Goal: Transaction & Acquisition: Obtain resource

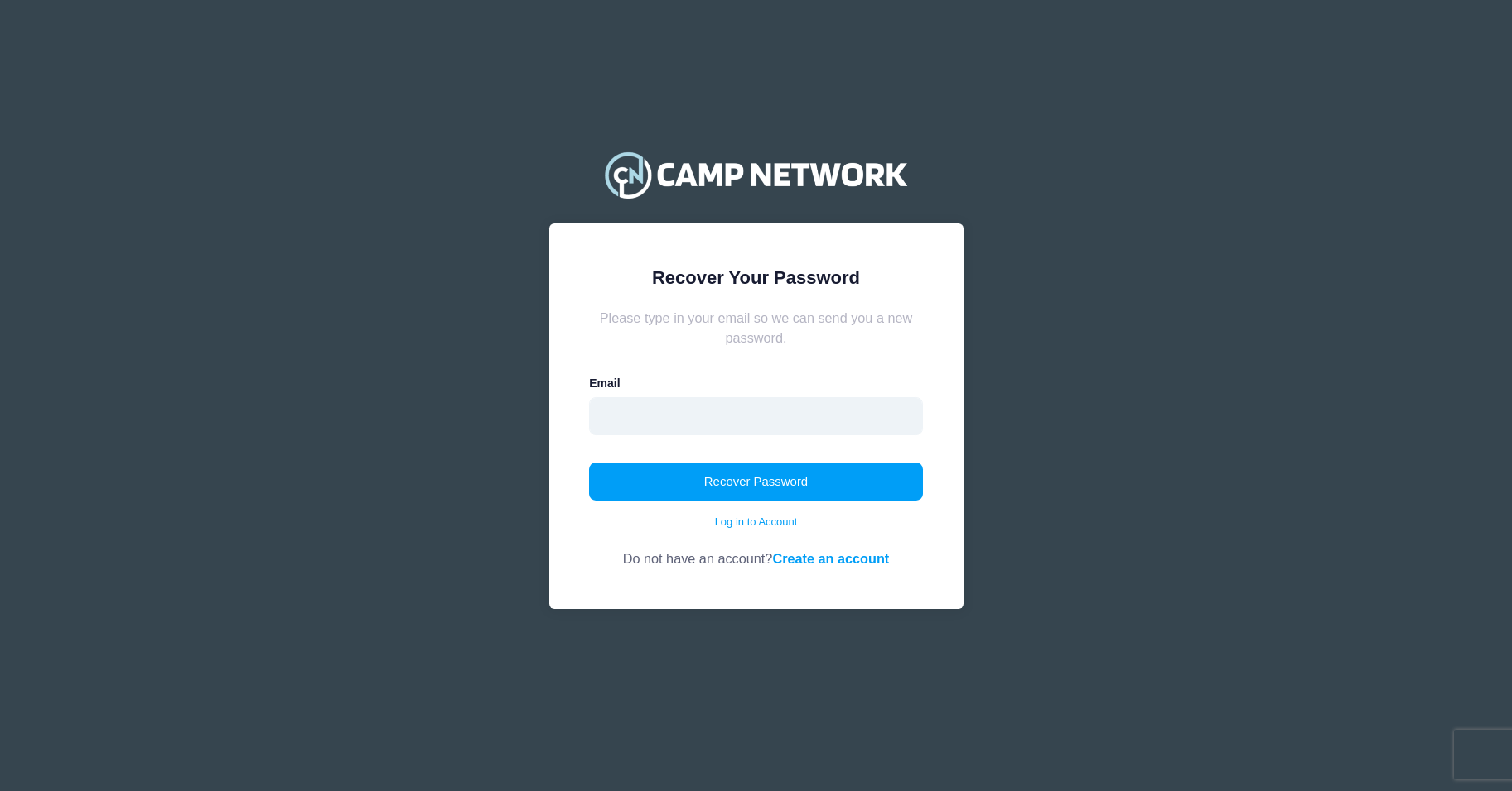
click at [797, 417] on input "email" at bounding box center [756, 416] width 334 height 38
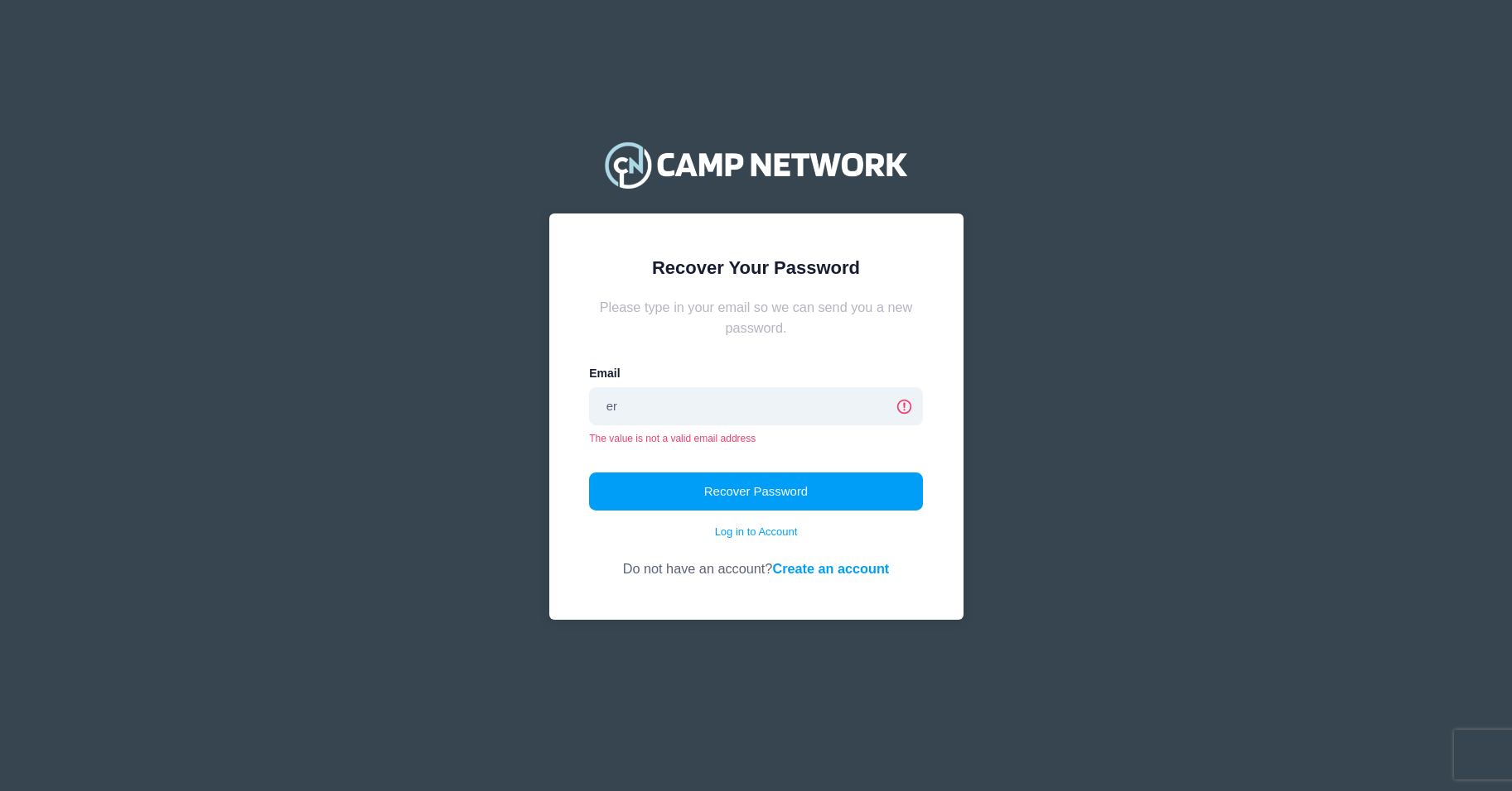
type input "e"
click at [942, 436] on div "Recover Your Password Please type in your email so we can send you a new passwo…" at bounding box center [756, 416] width 415 height 406
click at [686, 408] on input "esouthard" at bounding box center [756, 407] width 334 height 38
type input "esouthard@hotmail.com"
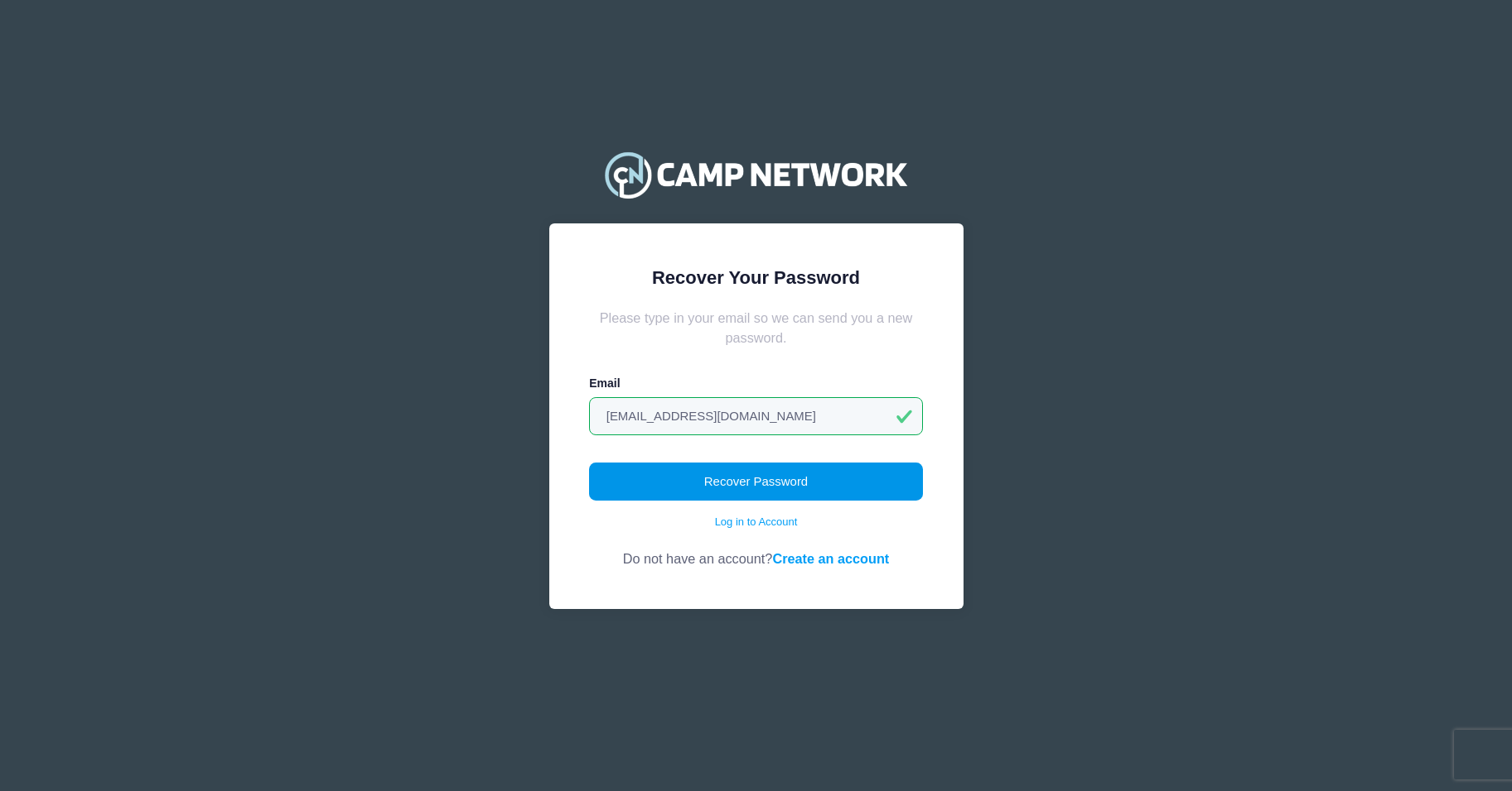
click at [676, 474] on button "Recover Password" at bounding box center [756, 482] width 334 height 38
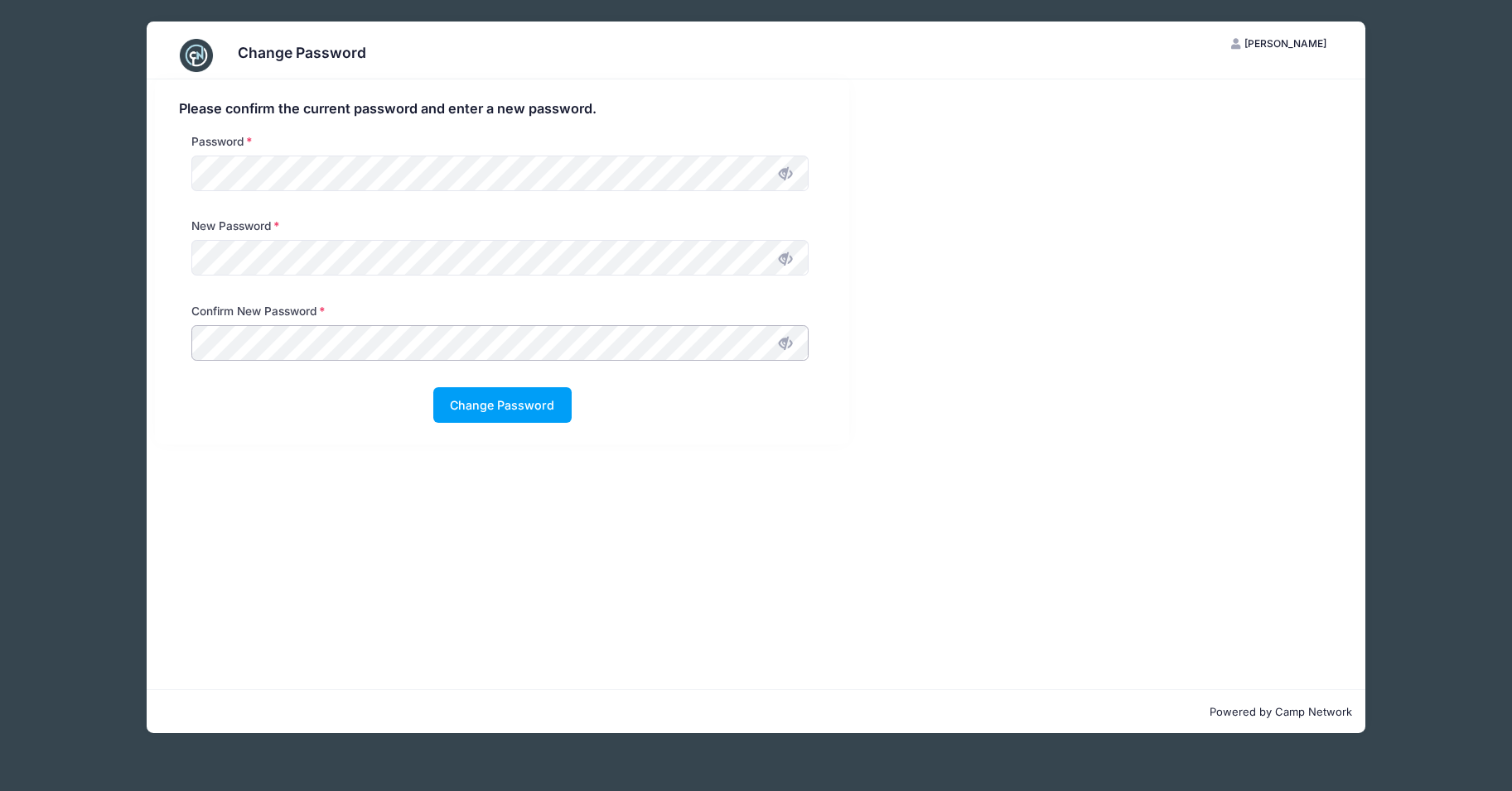
click at [433, 388] on button "Change Password" at bounding box center [503, 406] width 138 height 36
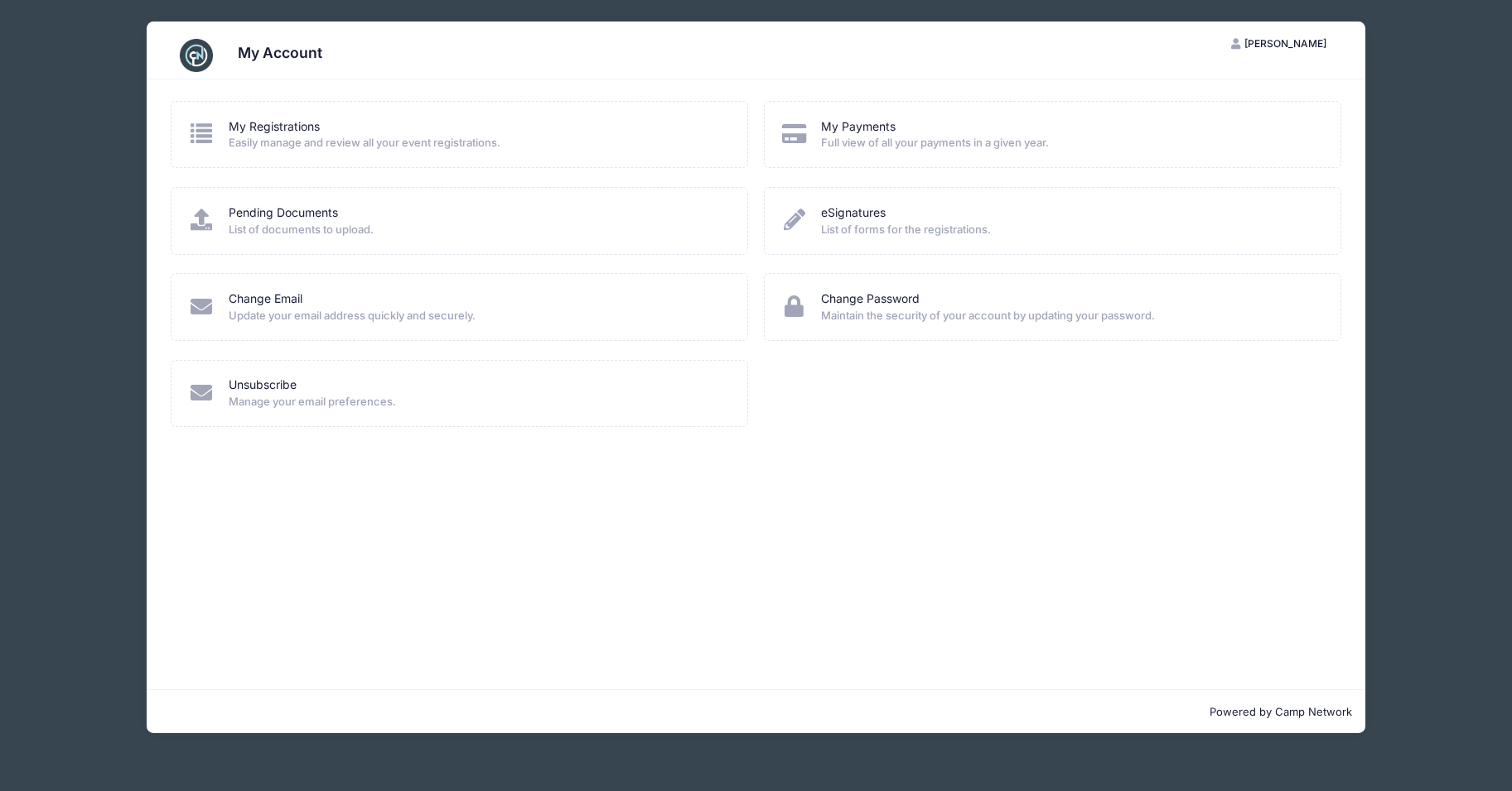
click at [862, 135] on span "Full view of all your payments in a given year." at bounding box center [1068, 143] width 497 height 16
click at [789, 136] on icon at bounding box center [795, 132] width 27 height 21
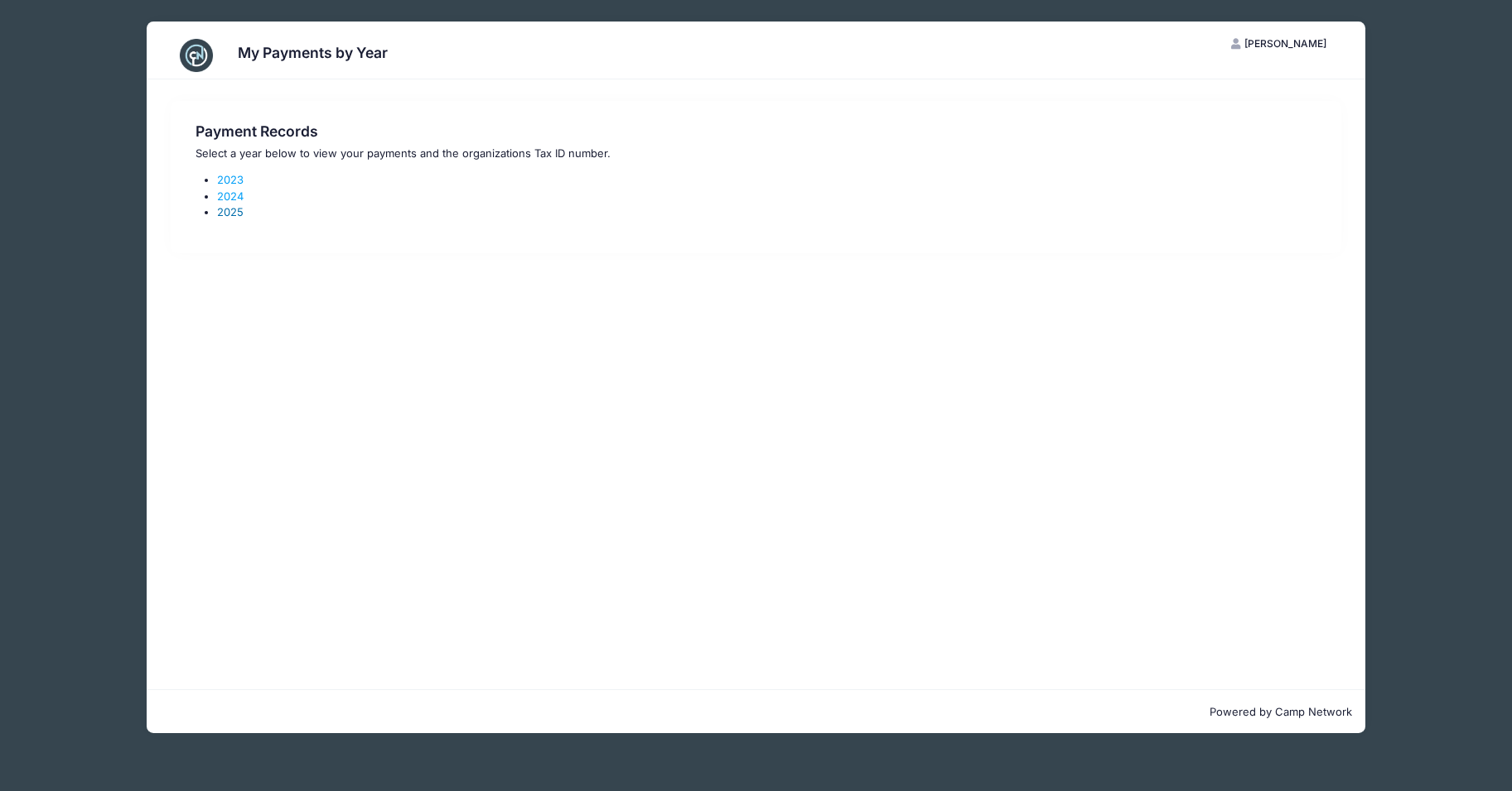
click at [233, 209] on link "2025" at bounding box center [230, 212] width 26 height 14
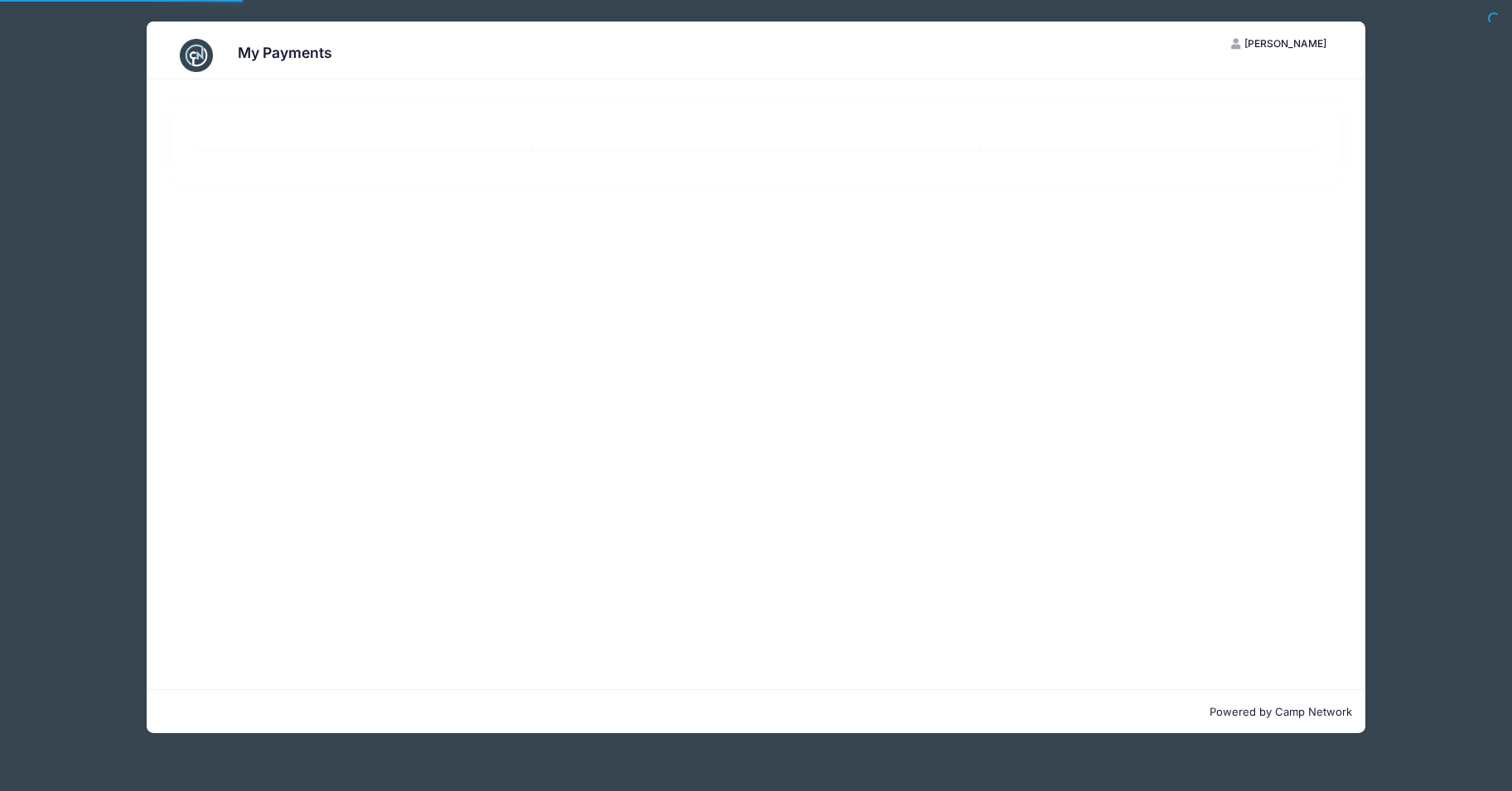
select select "10"
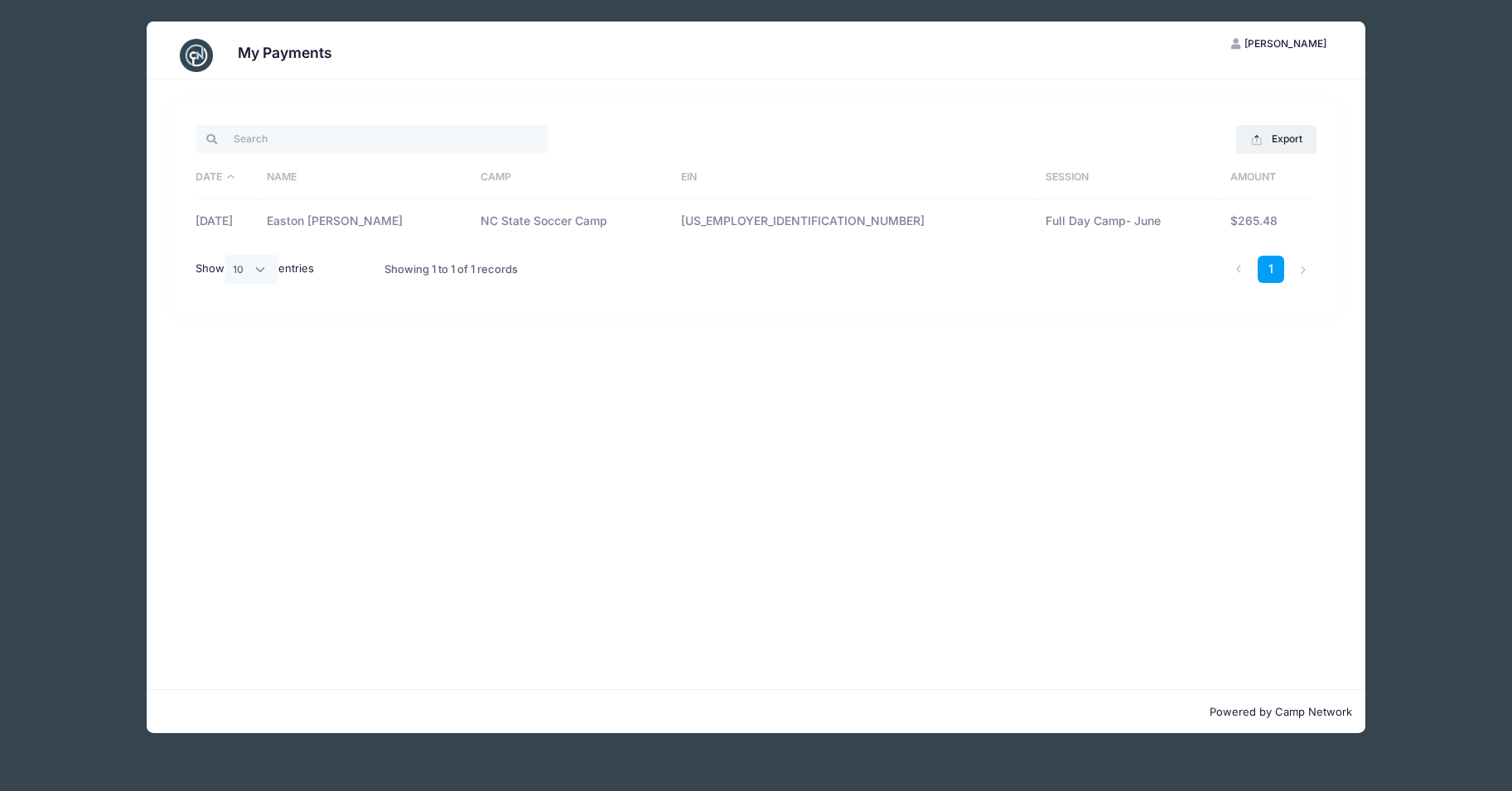
click at [1037, 226] on td "Full Day Camp- June" at bounding box center [1129, 221] width 185 height 44
click at [250, 221] on td "05/22/2025" at bounding box center [227, 221] width 64 height 44
click at [349, 217] on td "Easton Southard" at bounding box center [365, 221] width 214 height 44
click at [363, 219] on td "Easton [PERSON_NAME]" at bounding box center [365, 221] width 214 height 44
click at [1269, 131] on button "Export" at bounding box center [1276, 138] width 80 height 28
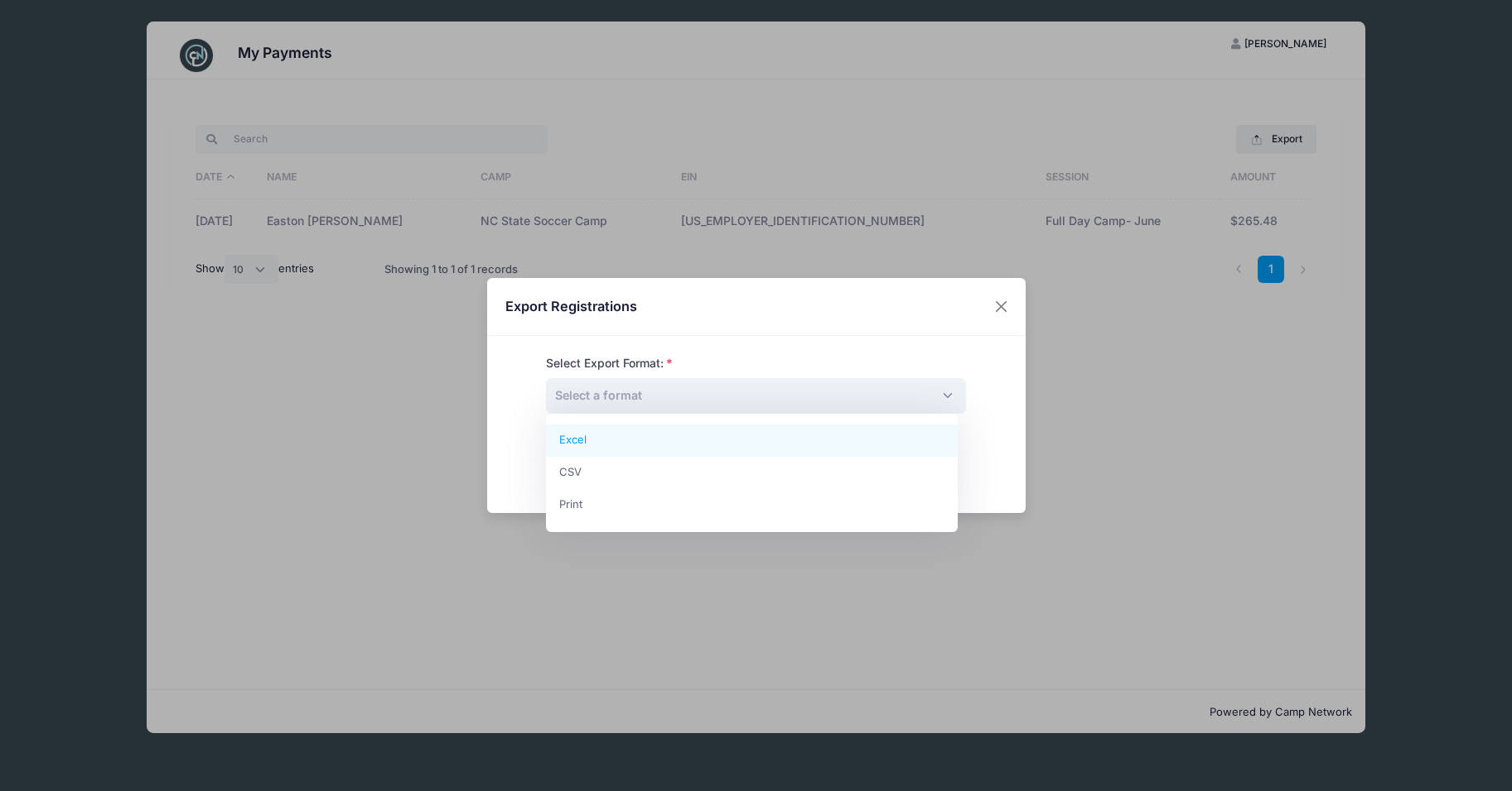
click at [738, 396] on span "Select a format" at bounding box center [756, 396] width 420 height 36
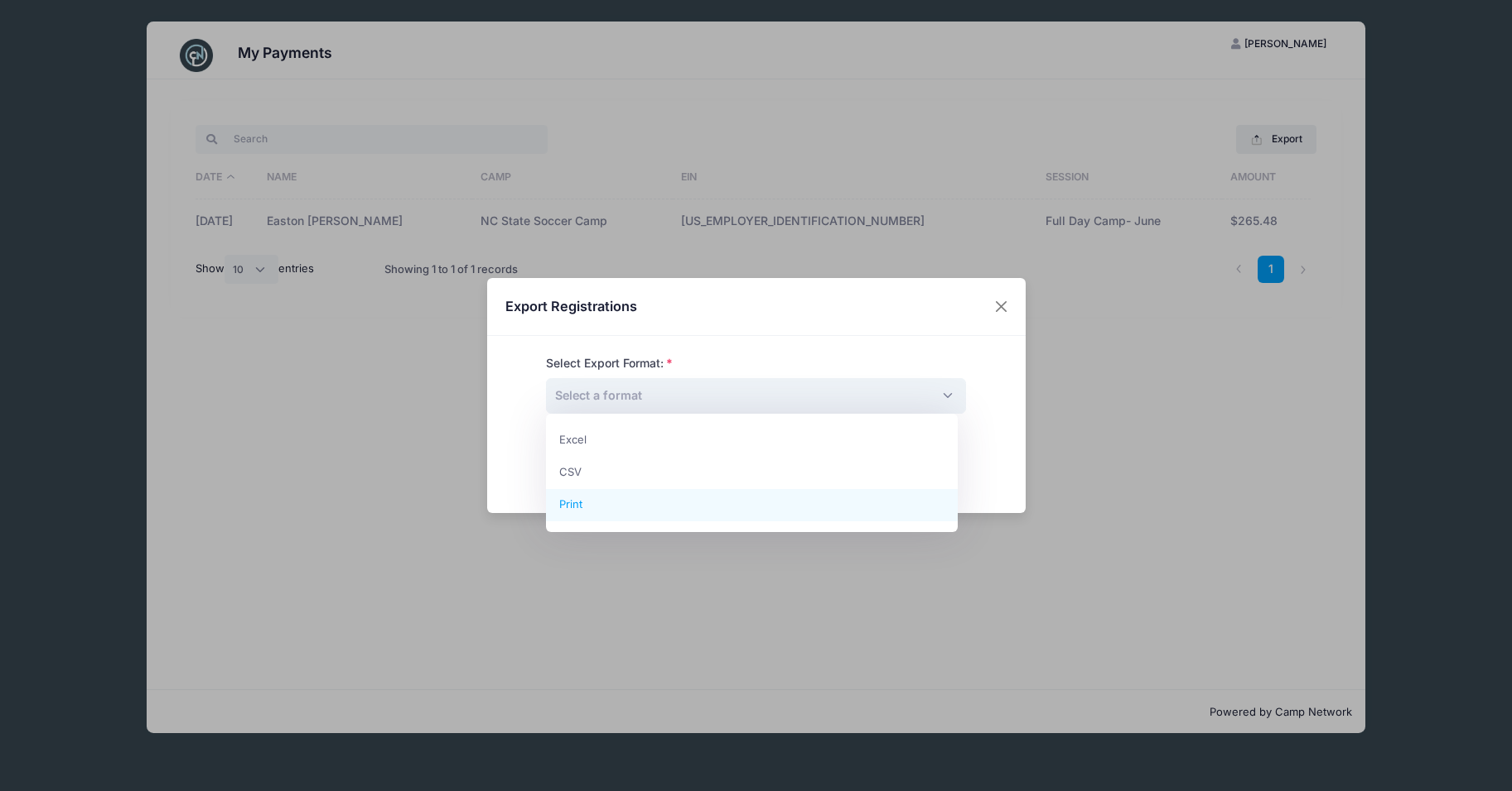
select select "print"
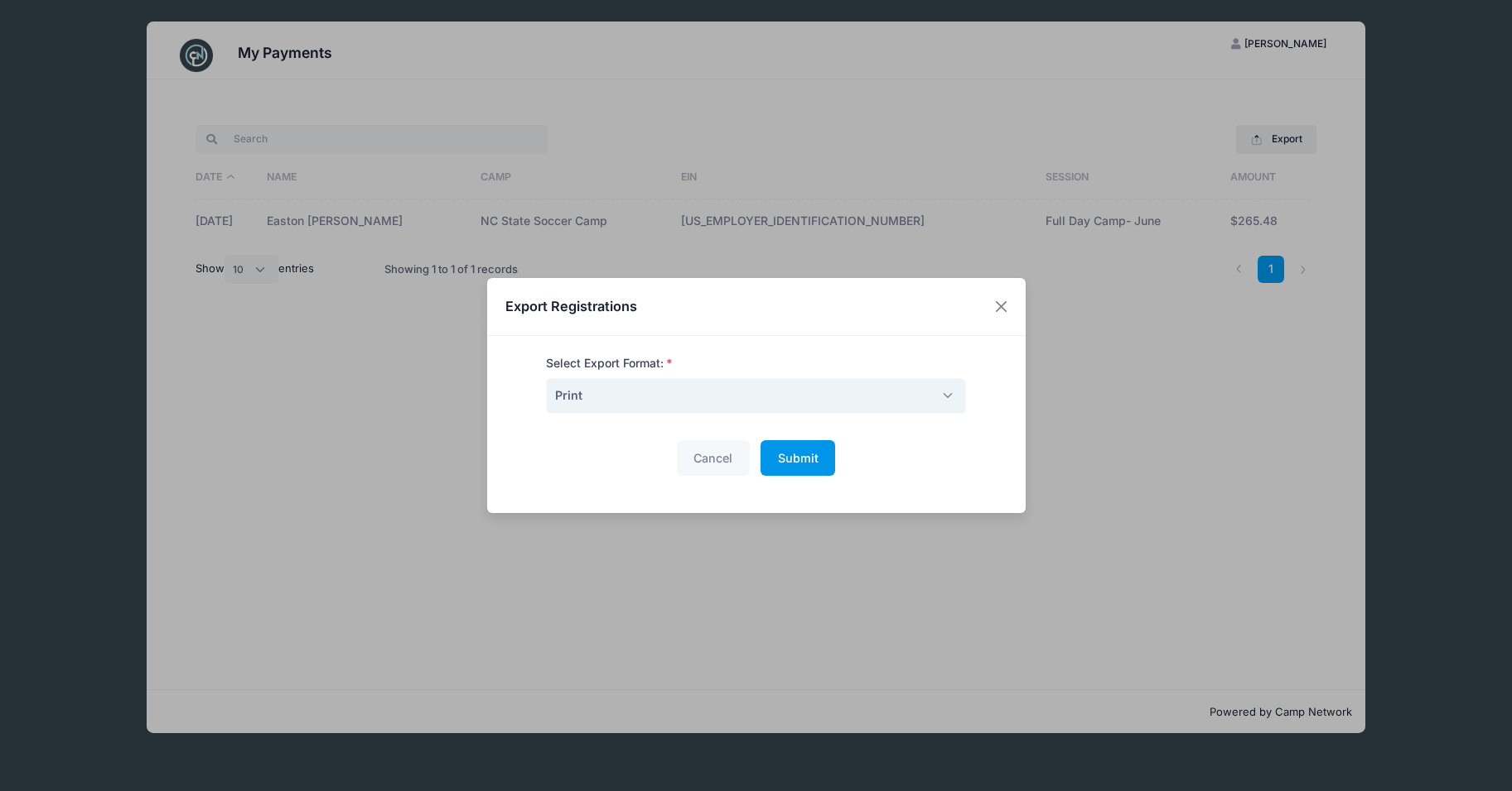
click at [787, 452] on span "Submit" at bounding box center [797, 458] width 40 height 14
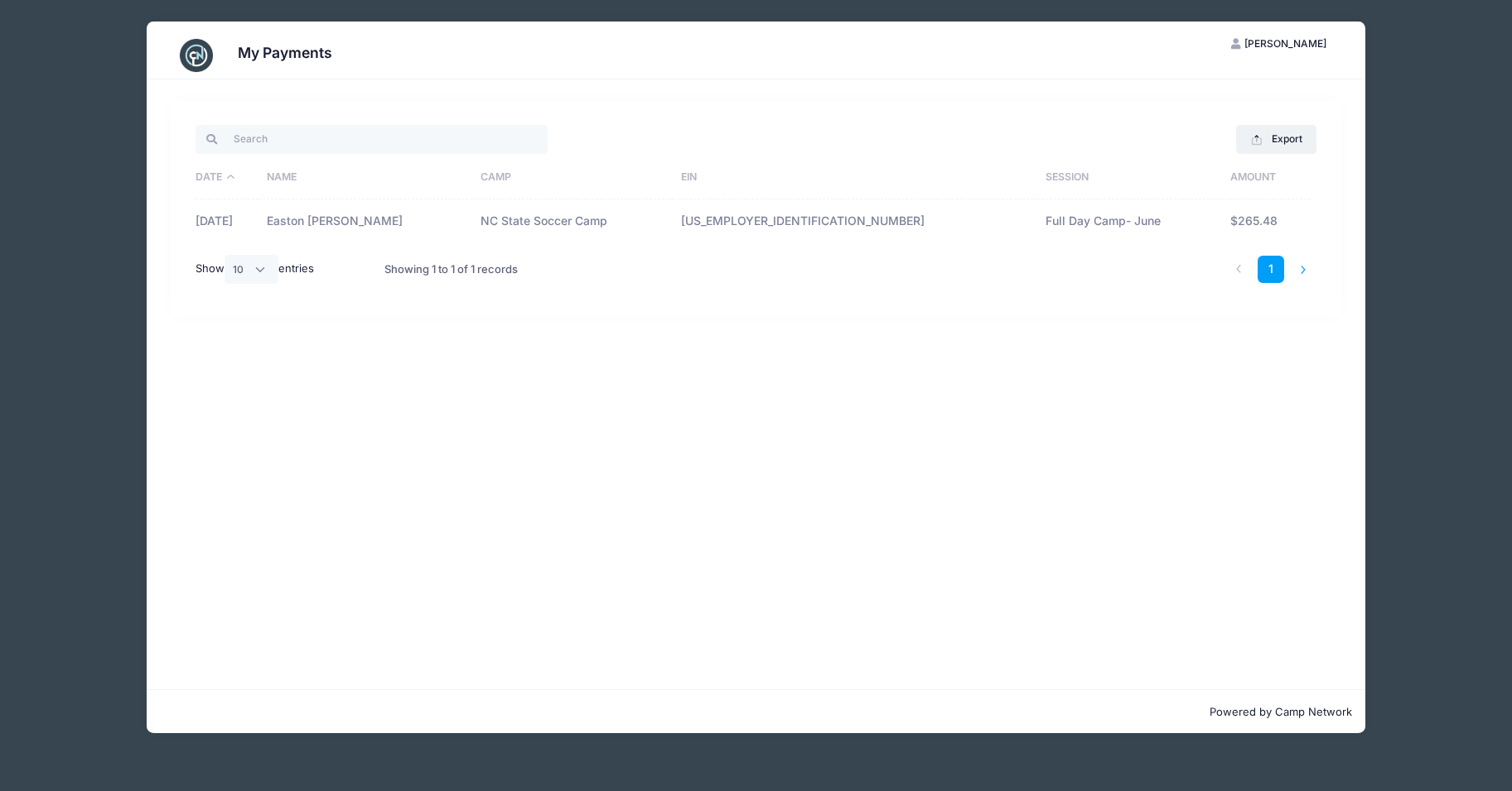
click at [1299, 268] on li at bounding box center [1303, 269] width 27 height 27
click at [97, 160] on div "My Payments ES Eric Southard My Account Logout Export Excel CSV Print Date Name…" at bounding box center [756, 378] width 1462 height 755
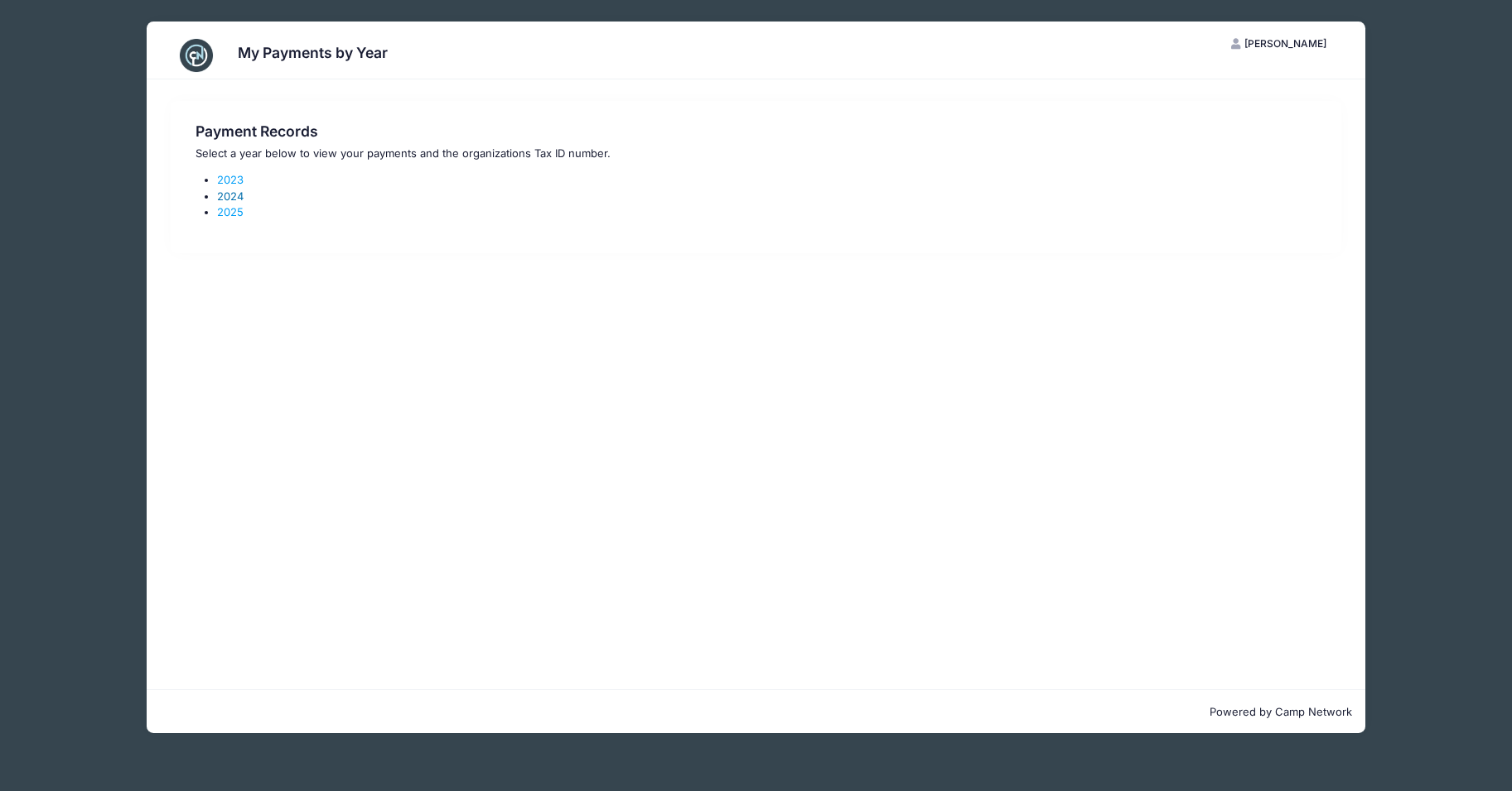
click at [232, 196] on link "2024" at bounding box center [230, 196] width 26 height 14
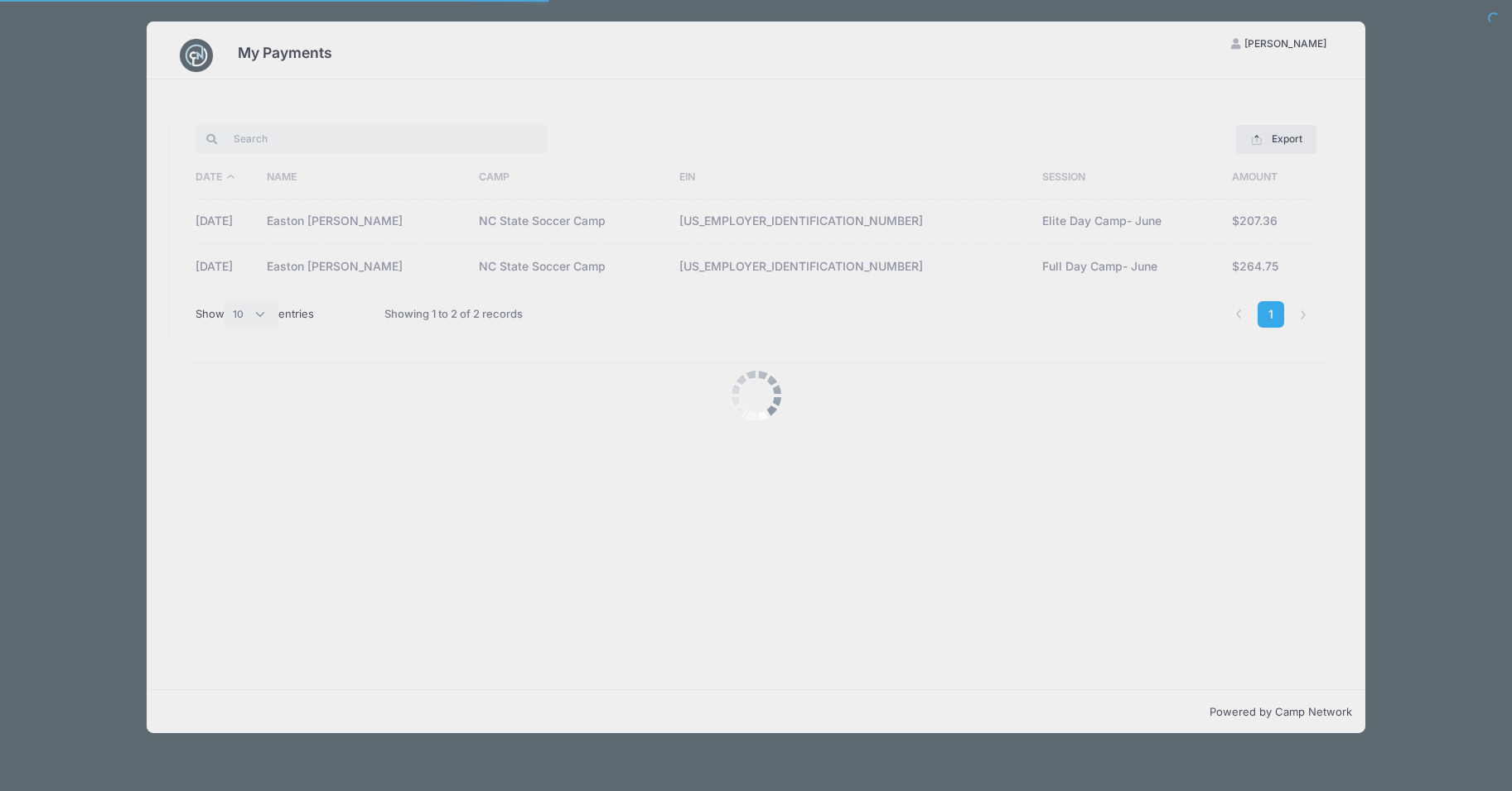
select select "10"
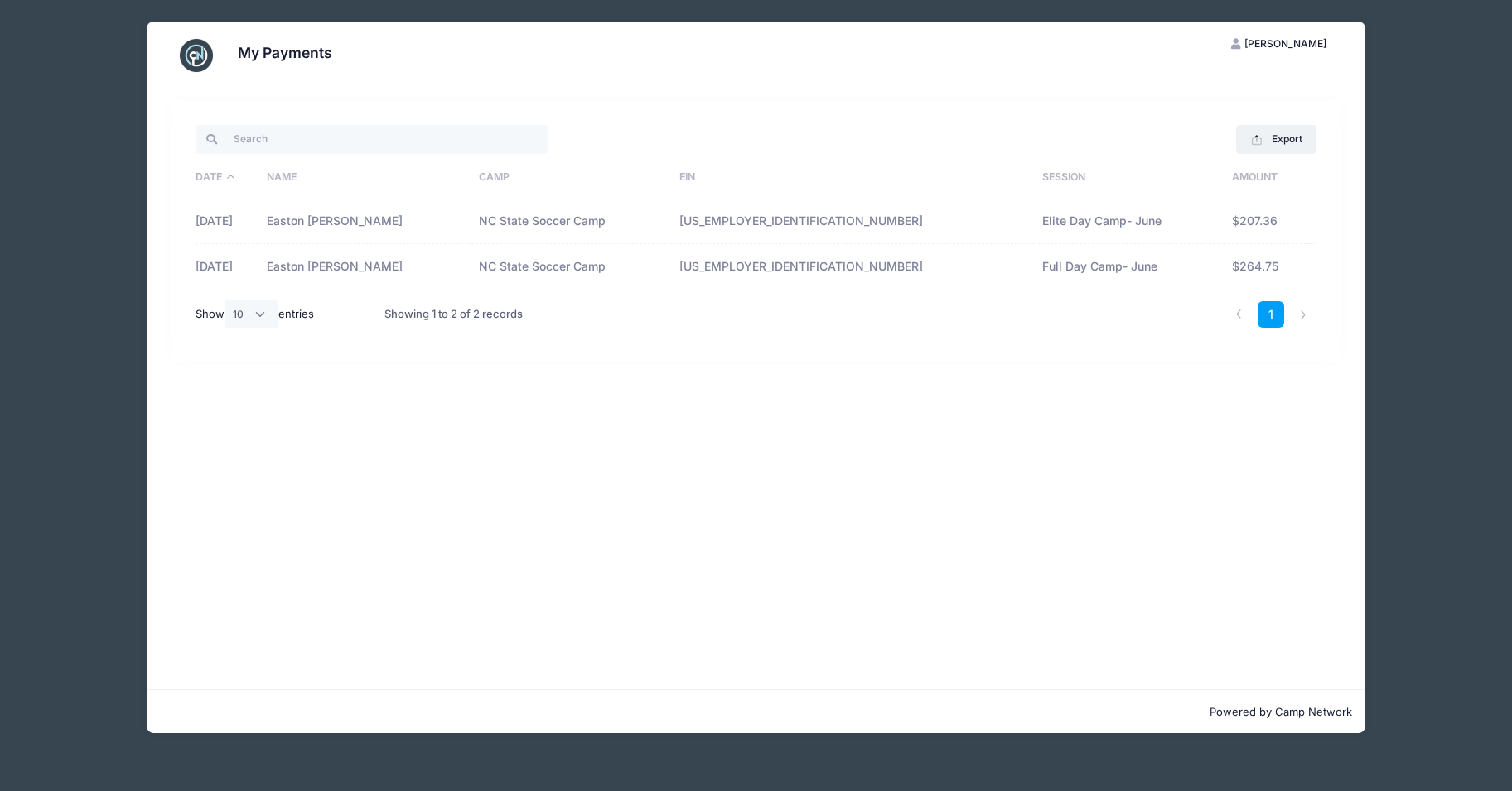
click at [1412, 339] on div "My Payments ES [PERSON_NAME] My Account Logout Export Excel CSV Print Date Name…" at bounding box center [756, 378] width 1462 height 755
